Goal: Task Accomplishment & Management: Manage account settings

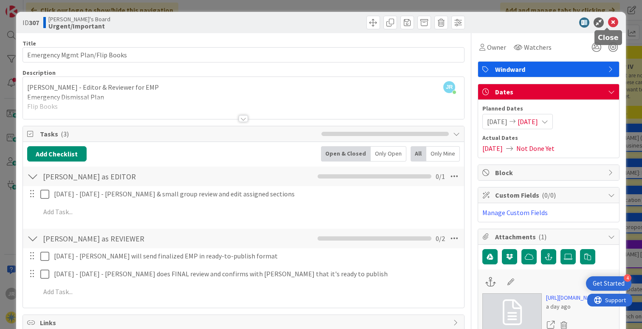
click at [608, 19] on icon at bounding box center [613, 22] width 10 height 10
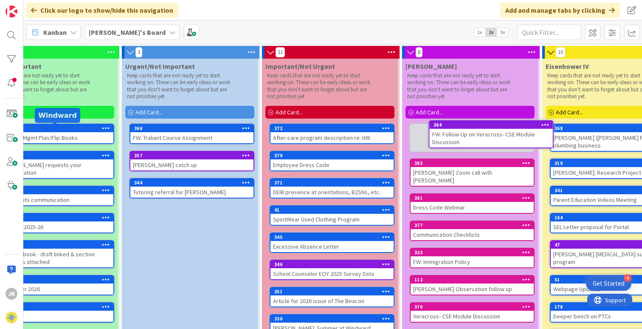
scroll to position [0, 45]
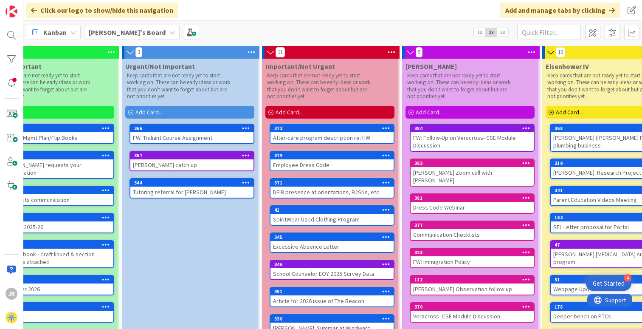
click at [455, 141] on div "FW: Follow-Up on Veracross- CSE Module Discussion" at bounding box center [472, 141] width 123 height 19
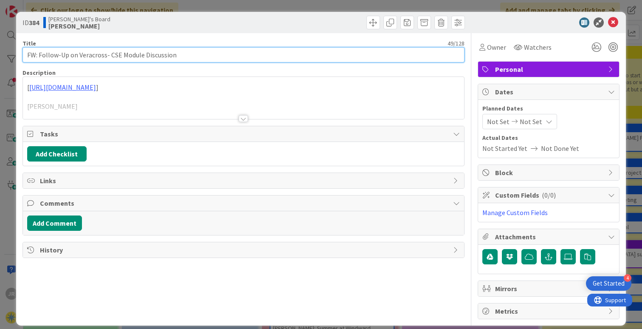
drag, startPoint x: 39, startPoint y: 55, endPoint x: 12, endPoint y: 50, distance: 28.1
click at [9, 55] on div "ID 384 [PERSON_NAME]'s Board [PERSON_NAME] Title 49 / 128 FW: Follow-Up on Vera…" at bounding box center [321, 164] width 642 height 329
type input "Follow-Up on Veracross- CSE Module Discussion"
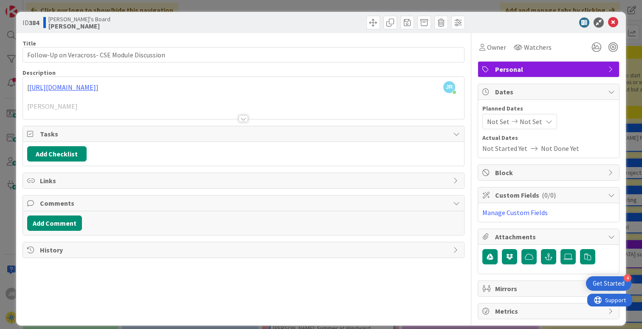
click at [242, 118] on div at bounding box center [243, 118] width 9 height 7
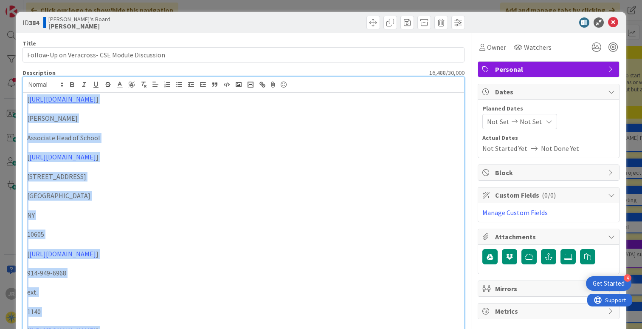
drag, startPoint x: 27, startPoint y: 163, endPoint x: 6, endPoint y: -10, distance: 174.1
click at [6, 0] on html "4 Get Started JR Click our logo to show/hide this navigation Add and manage tab…" at bounding box center [321, 164] width 642 height 329
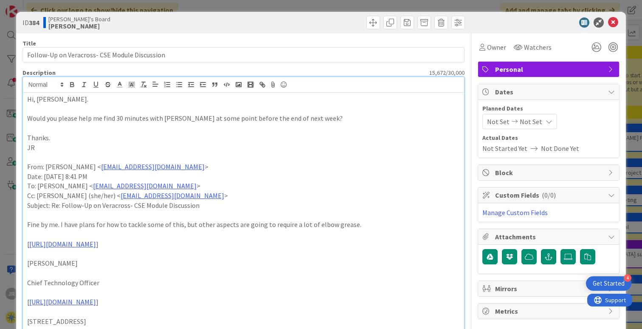
click at [301, 116] on p "Would you please help me find 30 minutes with [PERSON_NAME] at some point befor…" at bounding box center [243, 118] width 433 height 10
click at [527, 71] on span "Personal" at bounding box center [549, 69] width 109 height 10
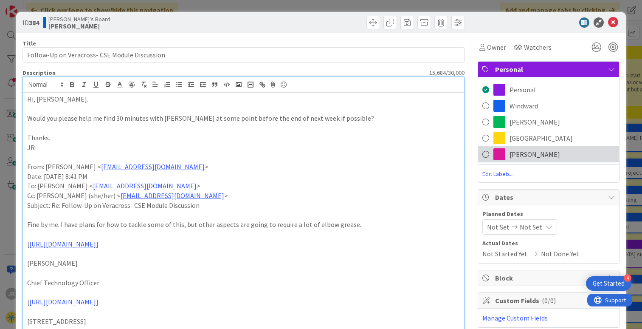
click at [516, 150] on span "[PERSON_NAME]" at bounding box center [534, 154] width 51 height 10
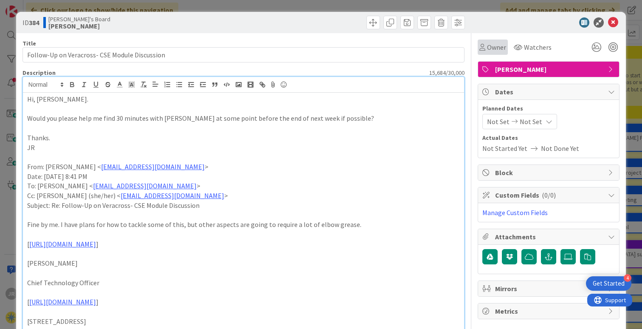
click at [487, 45] on span "Owner" at bounding box center [496, 47] width 19 height 10
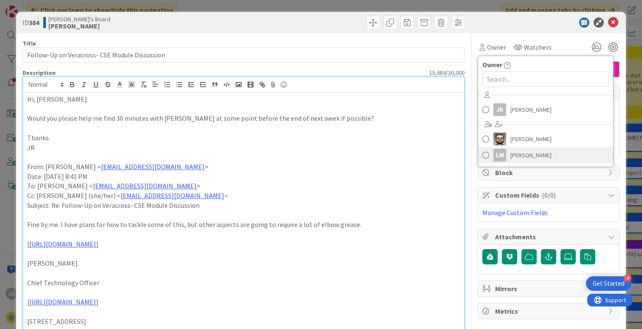
click at [522, 157] on span "[PERSON_NAME]" at bounding box center [530, 155] width 41 height 13
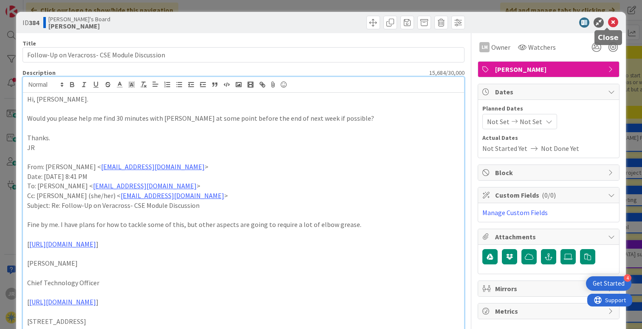
click at [608, 23] on icon at bounding box center [613, 22] width 10 height 10
